Goal: Transaction & Acquisition: Purchase product/service

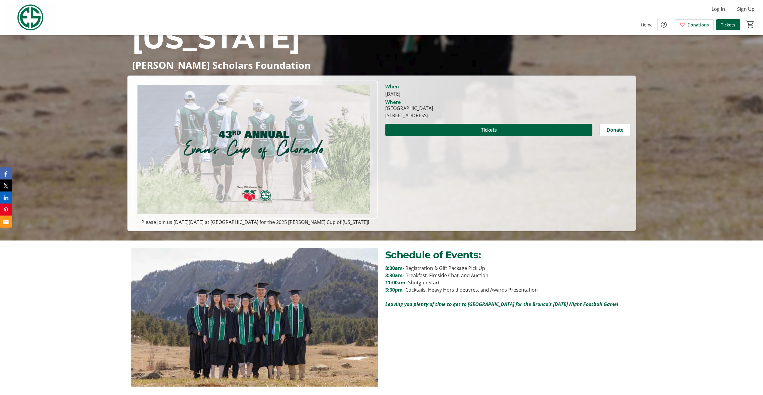
scroll to position [102, 0]
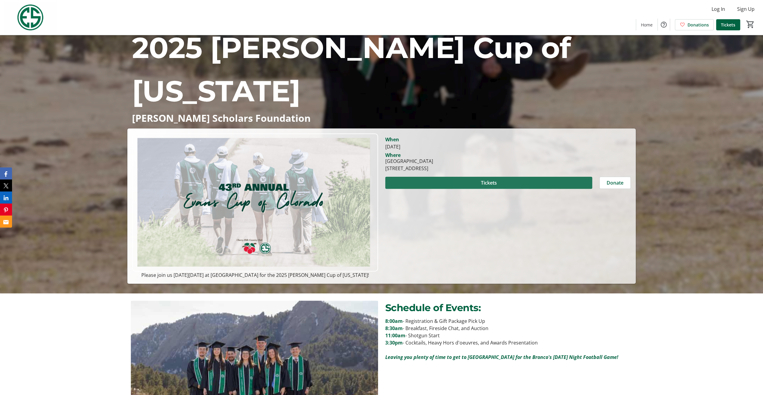
click at [484, 182] on span "Tickets" at bounding box center [488, 182] width 16 height 7
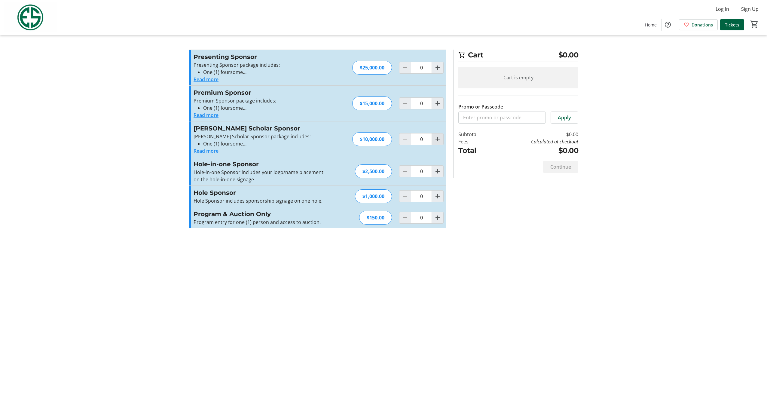
click at [437, 141] on mat-icon "Increment by one" at bounding box center [437, 139] width 7 height 7
type input "1"
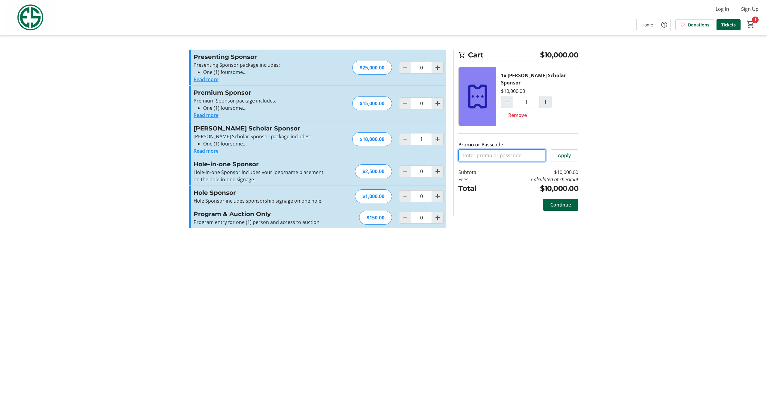
click at [494, 150] on input "Promo or Passcode" at bounding box center [501, 155] width 87 height 12
click at [558, 201] on span "Continue" at bounding box center [560, 204] width 21 height 7
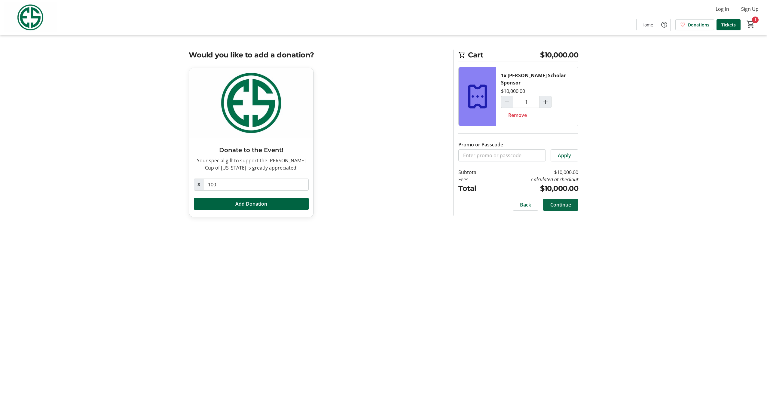
click at [557, 201] on span "Continue" at bounding box center [560, 204] width 21 height 7
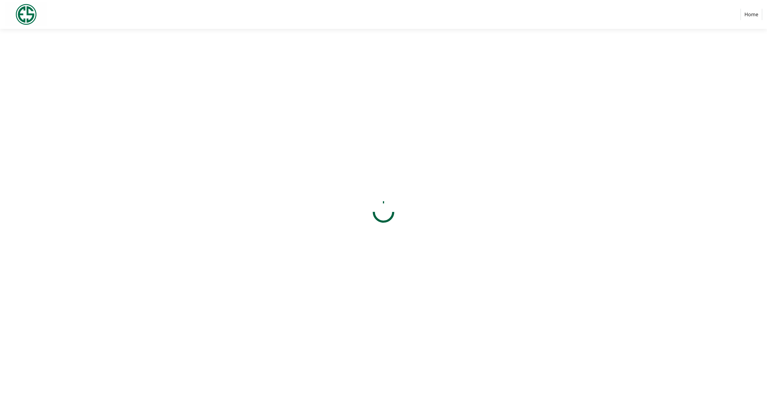
select select "US"
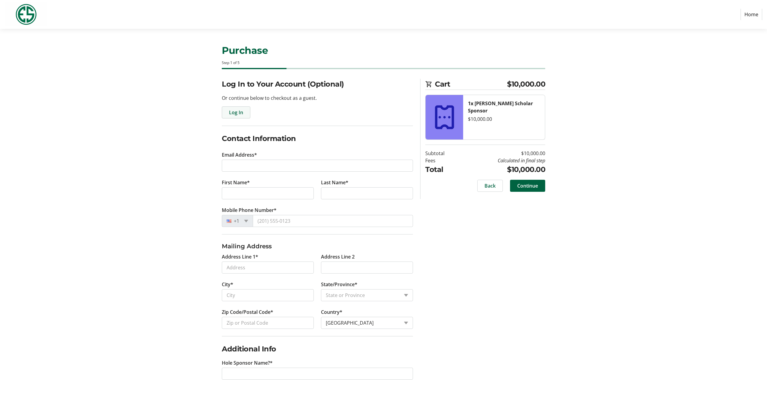
click at [234, 111] on span "Log In" at bounding box center [236, 112] width 14 height 7
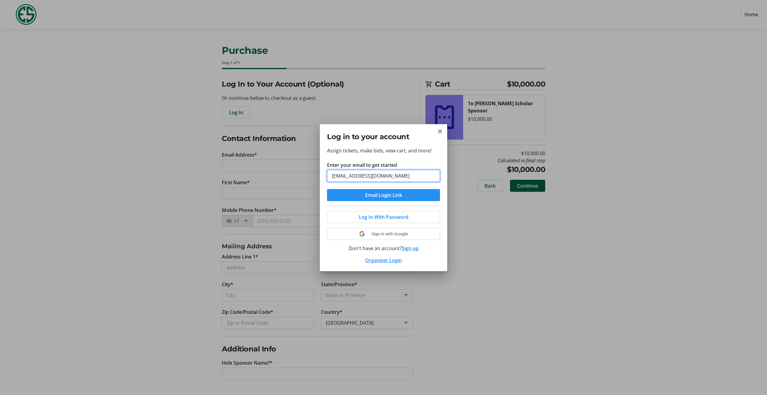
type input "[EMAIL_ADDRESS][DOMAIN_NAME]"
click at [379, 196] on span "Email Login Link" at bounding box center [383, 194] width 37 height 7
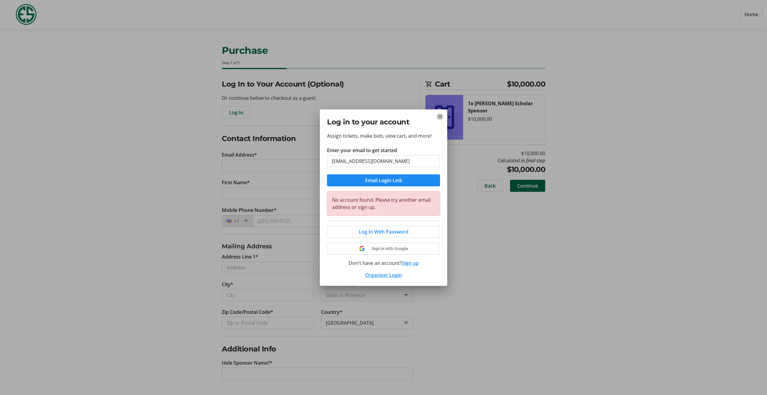
click at [441, 118] on mat-icon "Close" at bounding box center [439, 116] width 7 height 7
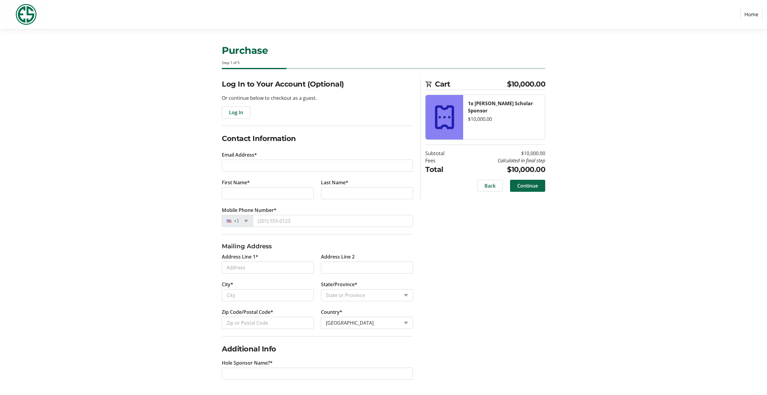
click at [530, 185] on span "Continue" at bounding box center [527, 185] width 21 height 7
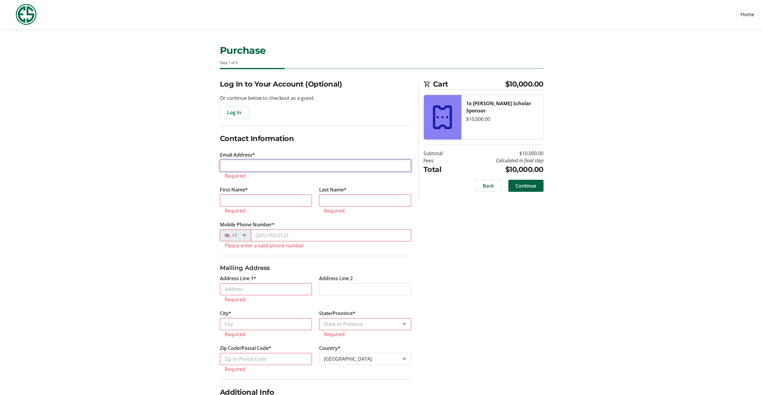
click at [226, 166] on input "Email Address*" at bounding box center [315, 166] width 191 height 12
type input "[EMAIL_ADDRESS][DOMAIN_NAME]"
type input "[PERSON_NAME]"
type input "[PHONE_NUMBER]"
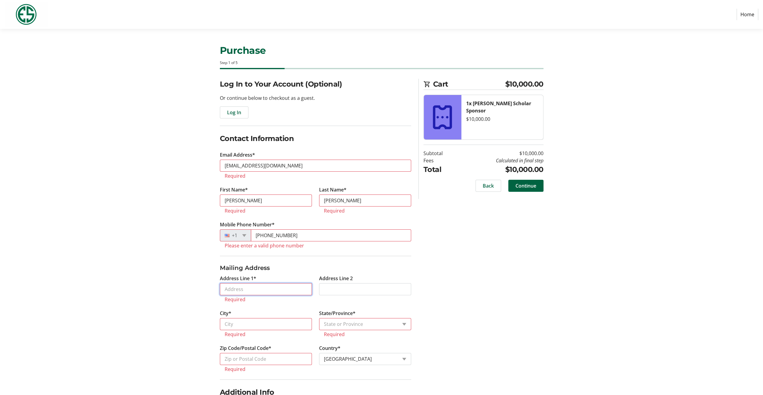
type input "[STREET_ADDRESS]"
type input "Street 2"
type input "ENGLEWOOD"
select select "CO"
type input "80111"
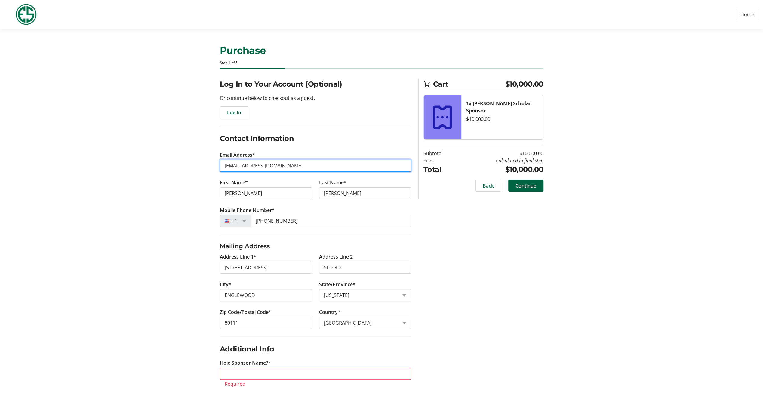
scroll to position [5, 0]
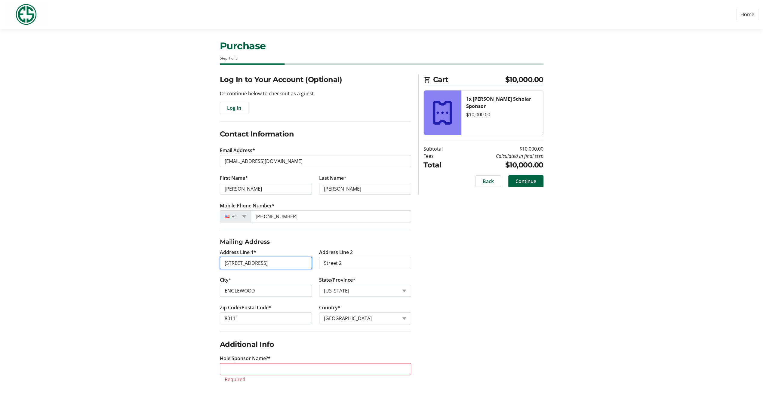
drag, startPoint x: 279, startPoint y: 262, endPoint x: 138, endPoint y: 247, distance: 141.2
click at [140, 247] on section "Purchase Step 1 of 5 Cart $10,000.00 1x [PERSON_NAME] Scholar Sponsor $10,000.0…" at bounding box center [381, 210] width 763 height 372
type input "[STREET_ADDRESS]"
drag, startPoint x: 266, startPoint y: 291, endPoint x: 164, endPoint y: 285, distance: 101.8
click at [164, 285] on section "Purchase Step 1 of 5 Cart $10,000.00 1x [PERSON_NAME] Scholar Sponsor $10,000.0…" at bounding box center [381, 210] width 763 height 372
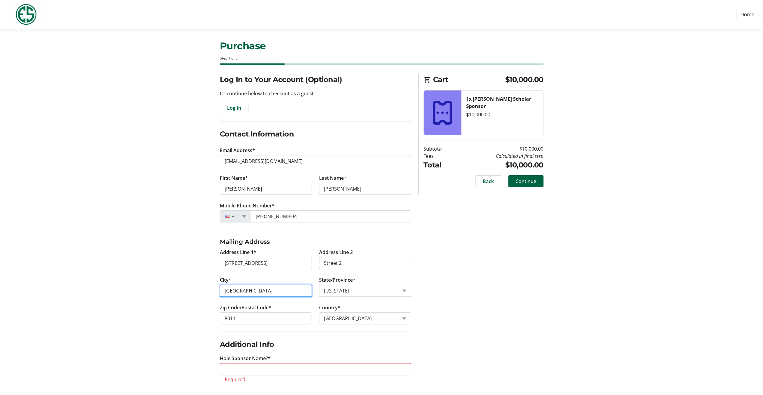
type input "[GEOGRAPHIC_DATA]"
click at [143, 312] on section "Purchase Step 1 of 5 Cart $10,000.00 1x [PERSON_NAME] Scholar Sponsor $10,000.0…" at bounding box center [381, 210] width 763 height 372
click at [239, 318] on input "80111" at bounding box center [266, 318] width 92 height 12
type input "80108"
click at [170, 331] on section "Purchase Step 1 of 5 Cart $10,000.00 1x [PERSON_NAME] Scholar Sponsor $10,000.0…" at bounding box center [381, 210] width 763 height 372
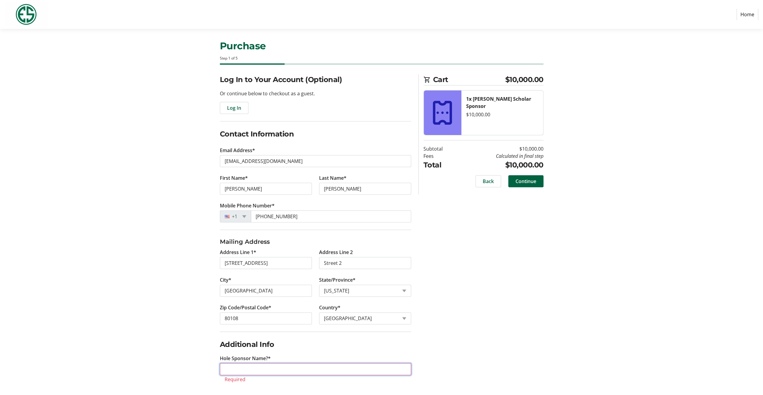
click at [231, 364] on input "Hole Sponsor Name?*" at bounding box center [315, 369] width 191 height 12
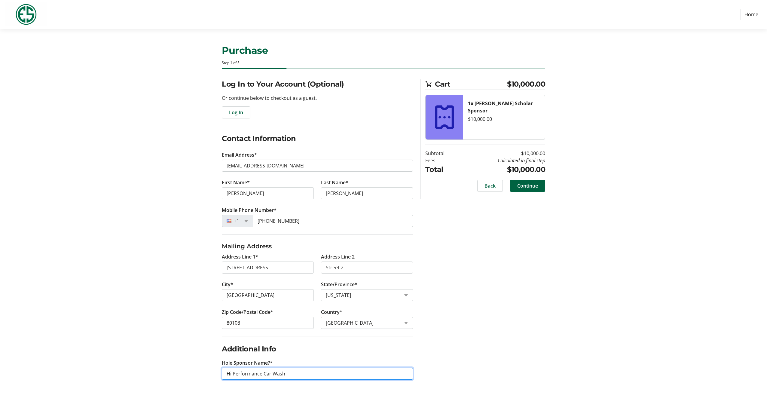
type input "Hi Performance Car Wash"
click at [155, 338] on section "Purchase Step 1 of 5 Cart $10,000.00 1x [PERSON_NAME] Scholar Sponsor $10,000.0…" at bounding box center [383, 212] width 767 height 366
click at [529, 185] on span "Continue" at bounding box center [527, 185] width 21 height 7
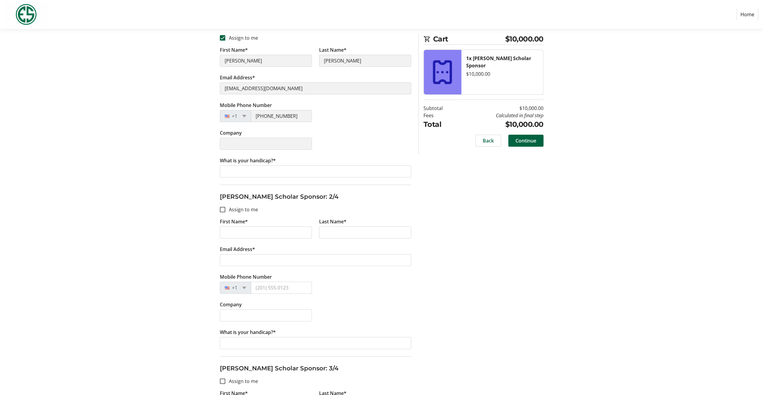
scroll to position [120, 0]
click at [239, 230] on input "First Name*" at bounding box center [266, 232] width 92 height 12
type input "[PERSON_NAME]"
type input "Le"
type input "[EMAIL_ADDRESS][DOMAIN_NAME]"
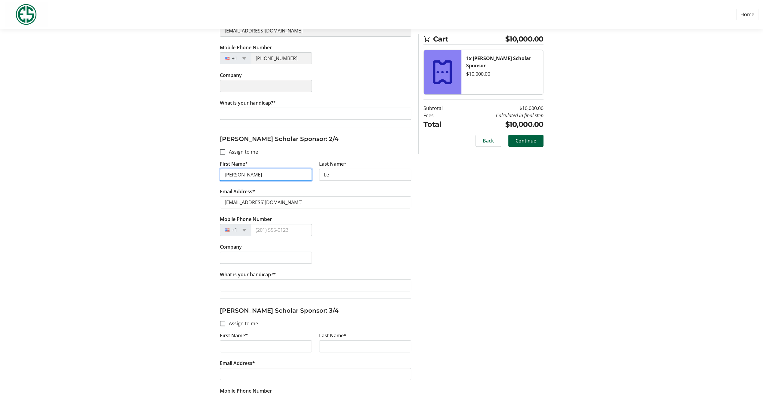
scroll to position [180, 0]
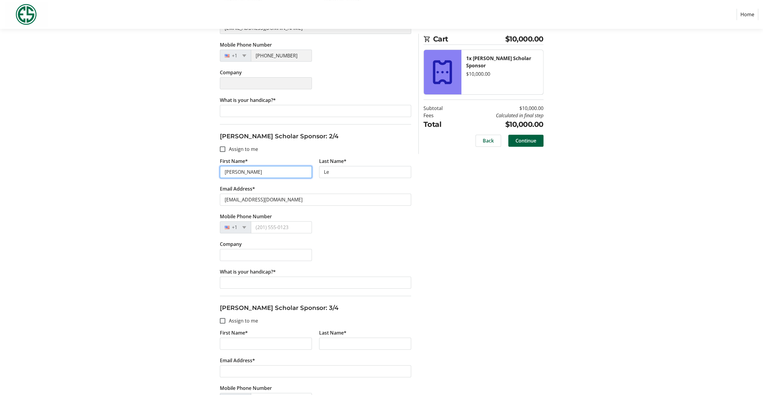
type input "[PERSON_NAME]"
click at [259, 225] on input "Mobile Phone Number" at bounding box center [281, 227] width 61 height 12
click at [233, 251] on input "Company" at bounding box center [266, 255] width 92 height 12
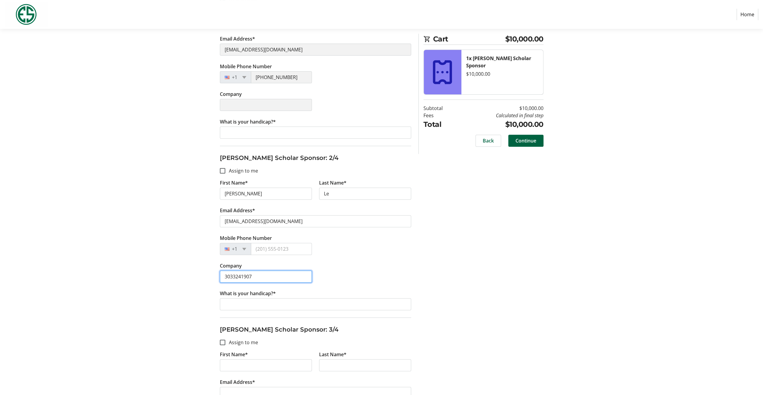
scroll to position [150, 0]
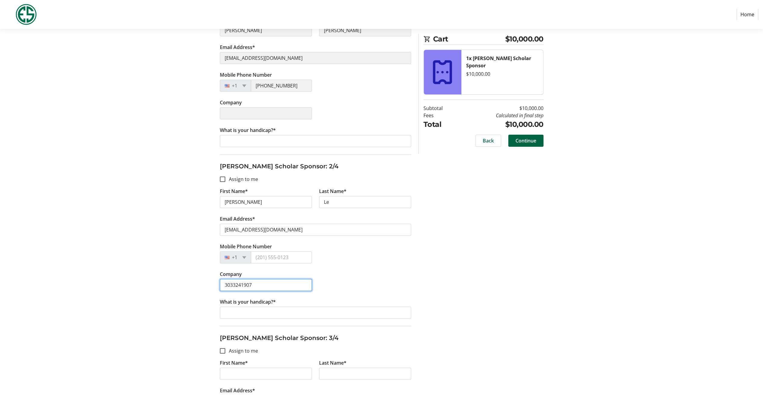
type input "3033241907"
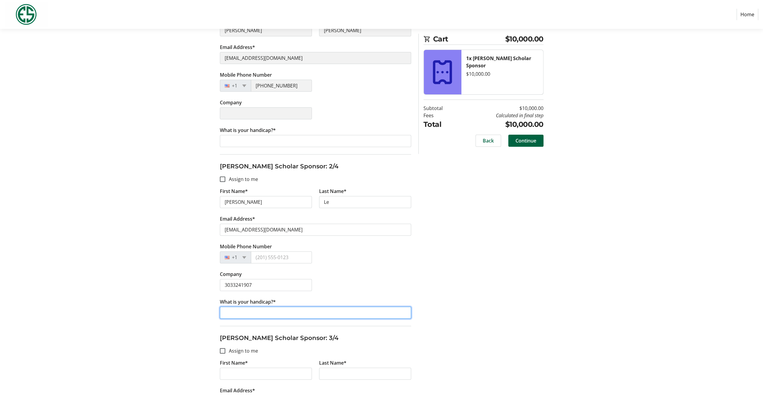
click at [240, 310] on input "What is your handicap?*" at bounding box center [315, 313] width 191 height 12
type input "2.3 index"
click at [180, 325] on section "Purchase Step 2 of 5 Cart $10,000.00 1x [PERSON_NAME] Scholar Sponsor $10,000.0…" at bounding box center [381, 274] width 763 height 791
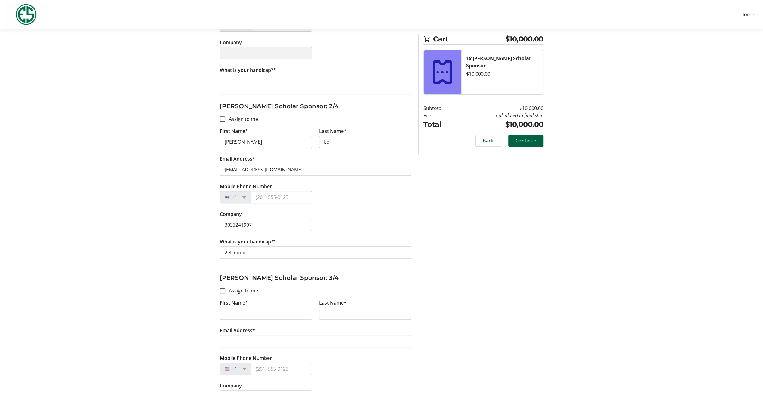
scroll to position [240, 0]
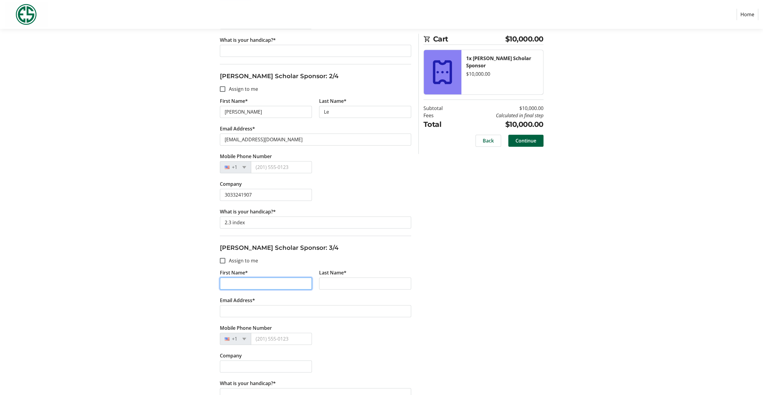
click at [228, 280] on input "First Name*" at bounding box center [266, 283] width 92 height 12
type input "[PERSON_NAME]"
click at [364, 282] on input "Last Name*" at bounding box center [365, 283] width 92 height 12
type input "Bills"
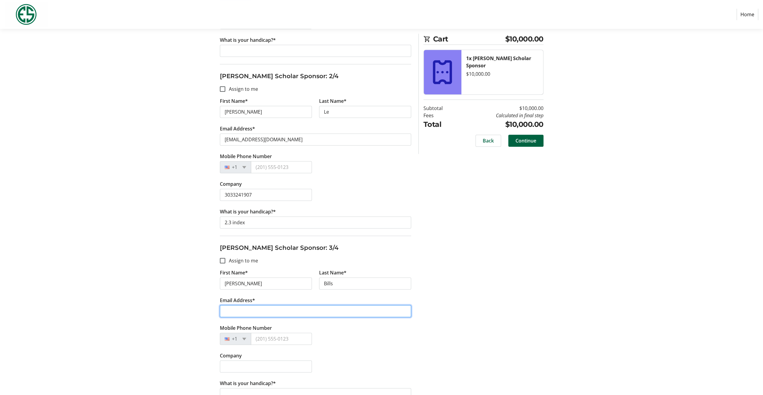
click at [225, 308] on input "Email Address*" at bounding box center [315, 311] width 191 height 12
type input "[EMAIL_ADDRESS][DOMAIN_NAME]"
click at [192, 313] on div "Assign Tickets Enter details for each attendee so that they receive their ticke…" at bounding box center [381, 208] width 397 height 741
click at [272, 338] on input "Mobile Phone Number" at bounding box center [281, 339] width 61 height 12
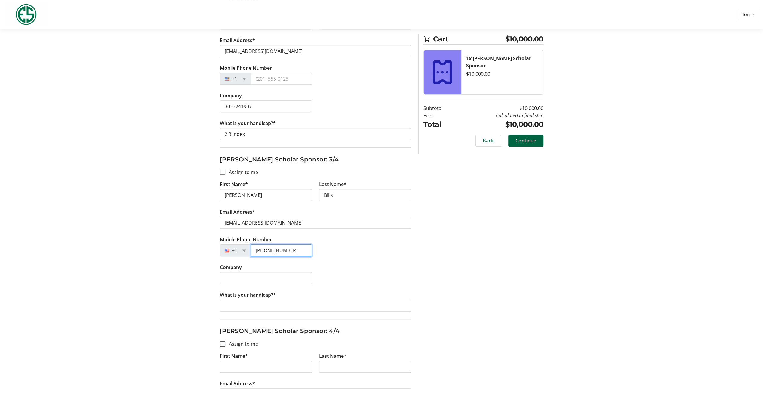
scroll to position [331, 0]
type input "[PHONE_NUMBER]"
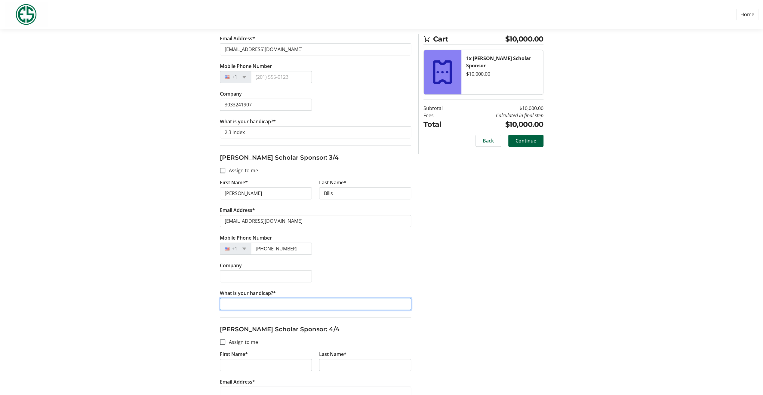
click at [243, 299] on input "What is your handicap?*" at bounding box center [315, 304] width 191 height 12
click at [261, 74] on input "Mobile Phone Number" at bounding box center [281, 77] width 61 height 12
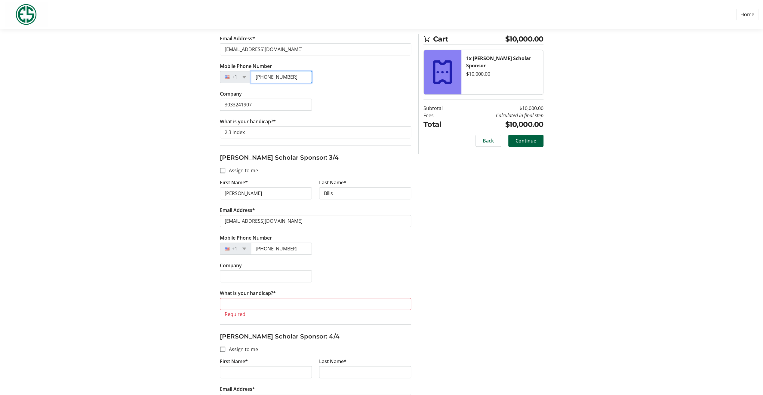
type input "[PHONE_NUMBER]"
drag, startPoint x: 261, startPoint y: 101, endPoint x: 254, endPoint y: 104, distance: 7.5
click at [257, 103] on input "3033241907" at bounding box center [266, 105] width 92 height 12
drag, startPoint x: 254, startPoint y: 104, endPoint x: 117, endPoint y: 97, distance: 136.6
click at [117, 97] on section "Purchase Step 2 of 5 Cart $10,000.00 1x [PERSON_NAME] Scholar Sponsor $10,000.0…" at bounding box center [381, 97] width 763 height 798
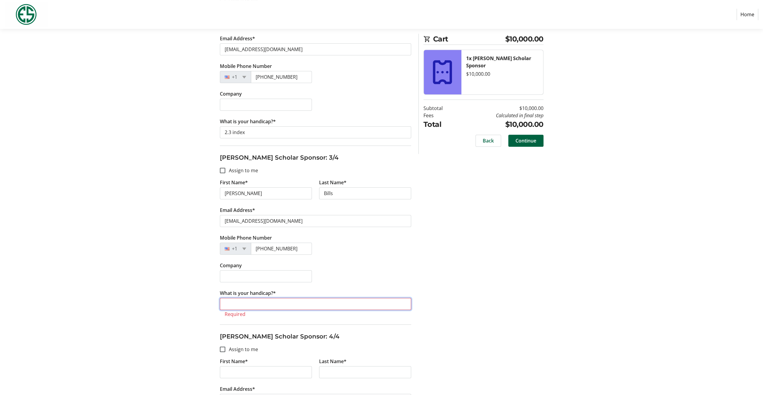
click at [250, 302] on input "What is your handicap?*" at bounding box center [315, 304] width 191 height 12
type input "4.0 index"
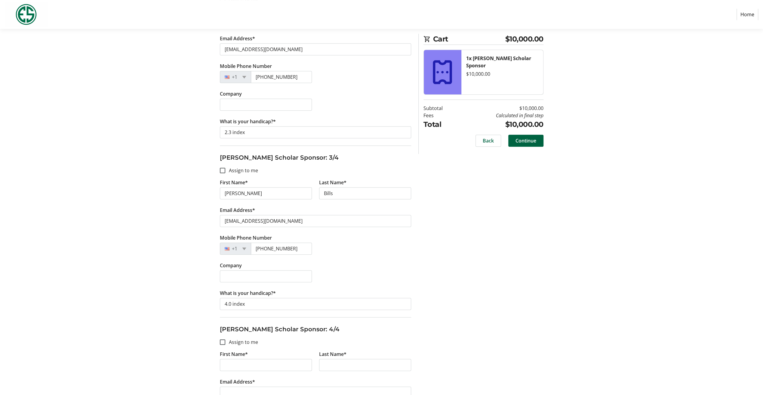
click at [201, 313] on div "Assign Tickets Enter details for each attendee so that they receive their ticke…" at bounding box center [381, 118] width 397 height 741
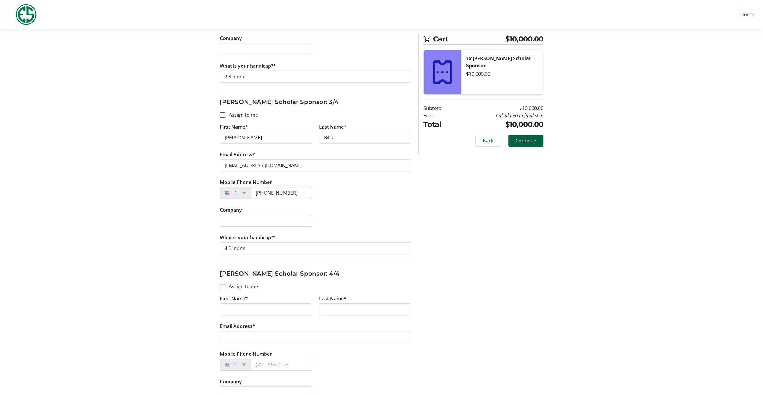
scroll to position [391, 0]
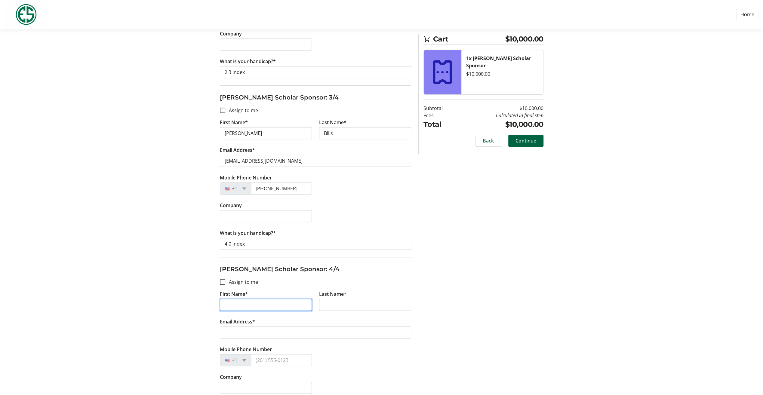
click at [225, 299] on input "First Name*" at bounding box center [266, 305] width 92 height 12
type input "[PERSON_NAME]"
click at [365, 304] on input "Last Name*" at bounding box center [365, 305] width 92 height 12
type input "[PERSON_NAME]"
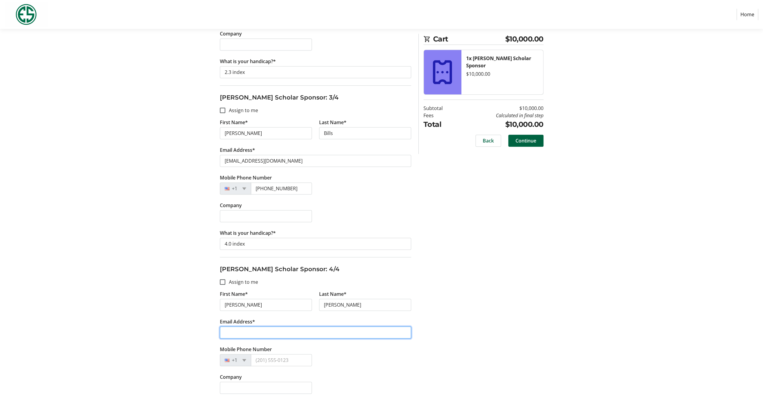
click at [245, 326] on input "Email Address*" at bounding box center [315, 332] width 191 height 12
type input "[EMAIL_ADDRESS][DOMAIN_NAME]"
click at [262, 358] on input "Mobile Phone Number" at bounding box center [281, 360] width 61 height 12
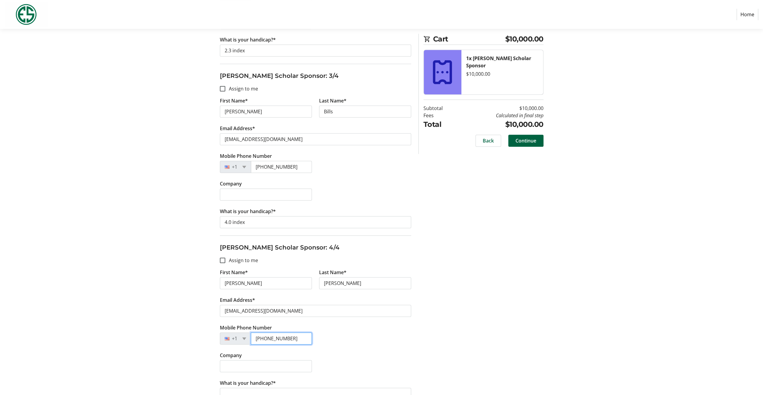
scroll to position [421, 0]
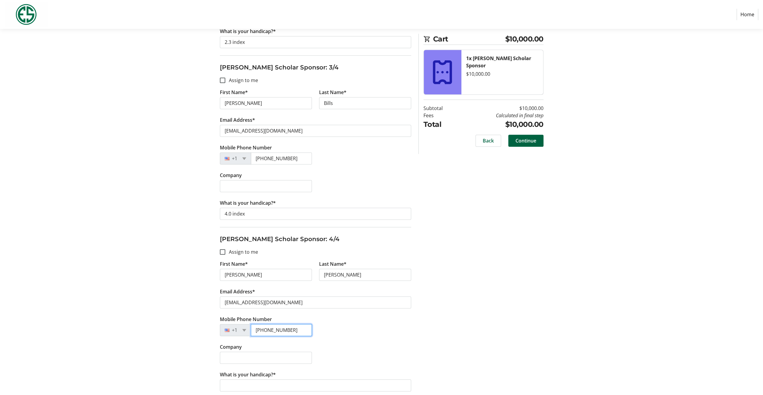
type input "[PHONE_NUMBER]"
click at [235, 384] on input "What is your handicap?*" at bounding box center [315, 385] width 191 height 12
type input "5.7 index"
click at [150, 347] on section "Purchase Step 2 of 5 Cart $10,000.00 1x [PERSON_NAME] Scholar Sponsor $10,000.0…" at bounding box center [381, 3] width 763 height 791
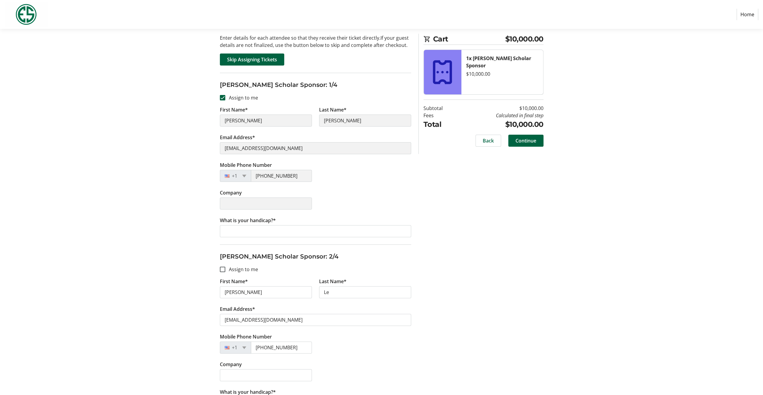
scroll to position [30, 0]
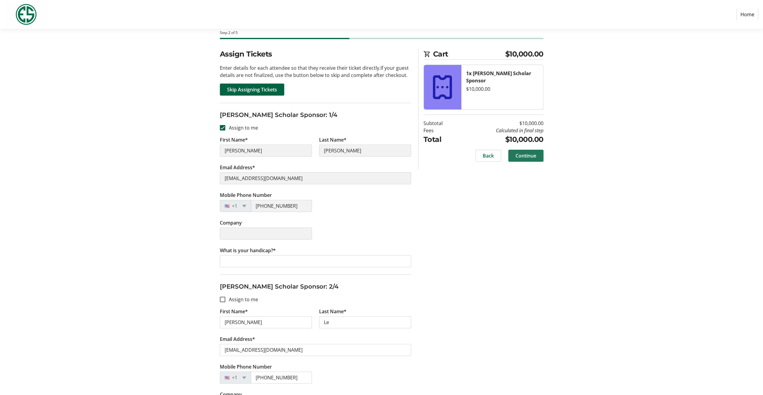
click at [519, 152] on span "Continue" at bounding box center [525, 155] width 21 height 7
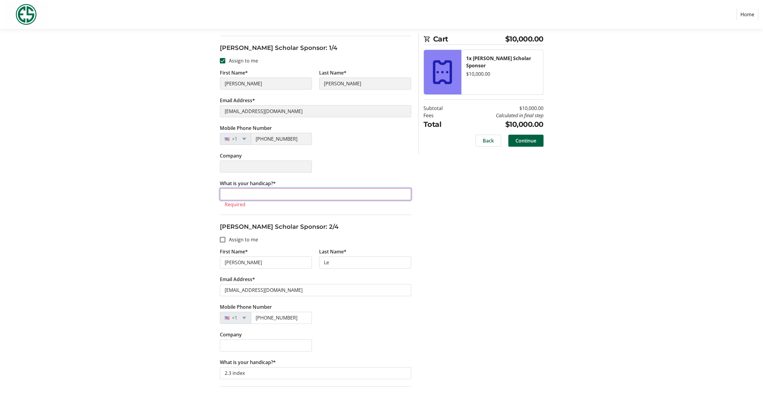
scroll to position [87, 0]
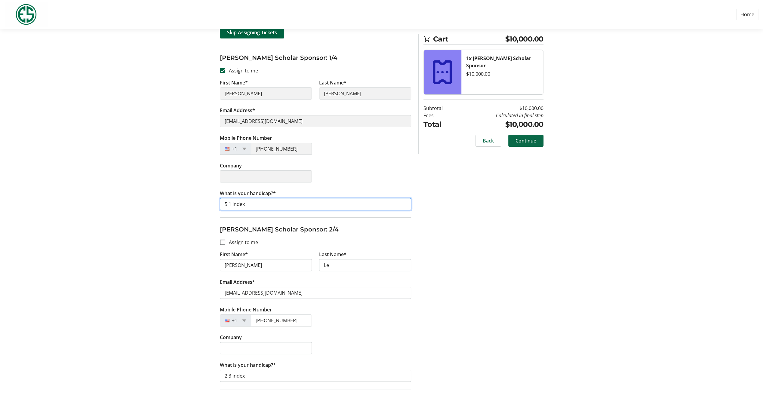
type input "5.1 index"
click at [530, 139] on span "Continue" at bounding box center [525, 140] width 21 height 7
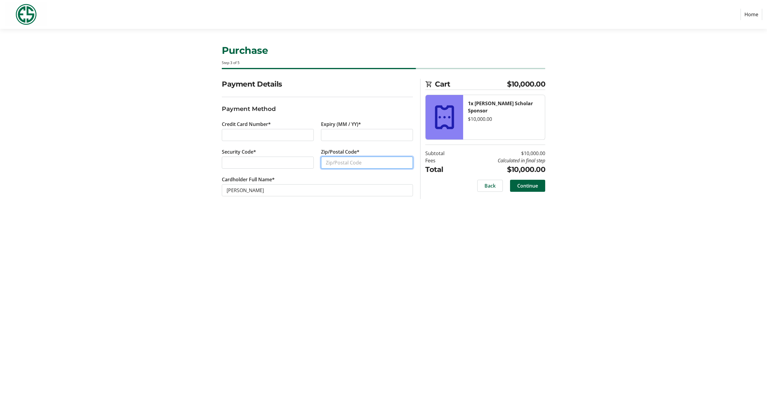
click at [340, 164] on input "Zip/Postal Code*" at bounding box center [367, 163] width 92 height 12
type input "80108"
click at [533, 183] on span "Continue" at bounding box center [527, 185] width 21 height 7
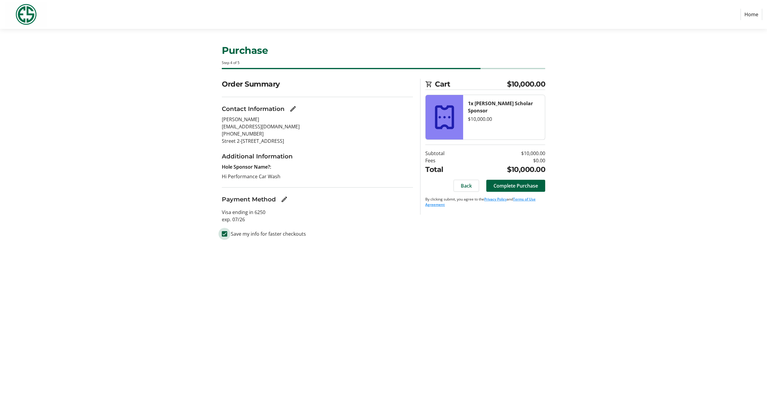
click at [225, 234] on input "Save my info for faster checkouts" at bounding box center [224, 233] width 5 height 5
checkbox input "false"
click at [525, 187] on span "Complete Purchase" at bounding box center [516, 185] width 44 height 7
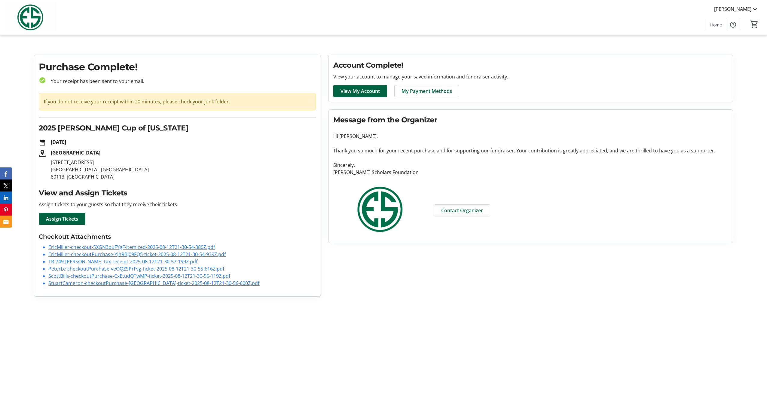
click at [93, 261] on link "TR-749-[PERSON_NAME]-tax-receipt-2025-08-12T21-30-57-199Z.pdf" at bounding box center [122, 261] width 149 height 7
click at [132, 254] on link "EricMiller-checkoutPurchase-YjhRBj09FQ5-ticket-2025-08-12T21-30-54-939Z.pdf" at bounding box center [136, 254] width 177 height 7
click at [115, 245] on link "EricMiller-checkout-5XGN3ouFYgF-itemized-2025-08-12T21-30-54-380Z.pdf" at bounding box center [131, 247] width 167 height 7
